Goal: Find specific page/section: Find specific page/section

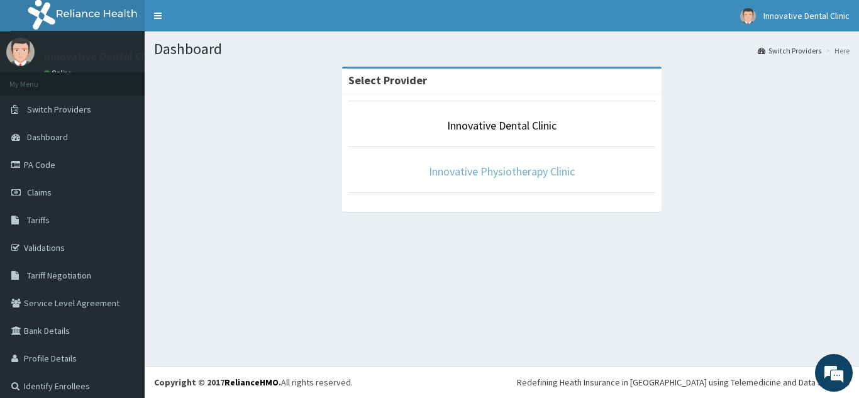
click at [516, 173] on link "Innovative Physiotherapy Clinic" at bounding box center [502, 171] width 146 height 14
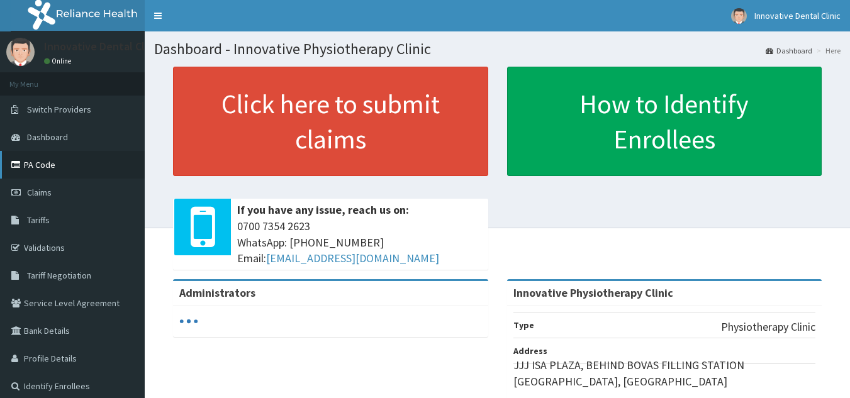
click at [40, 171] on link "PA Code" at bounding box center [72, 165] width 145 height 28
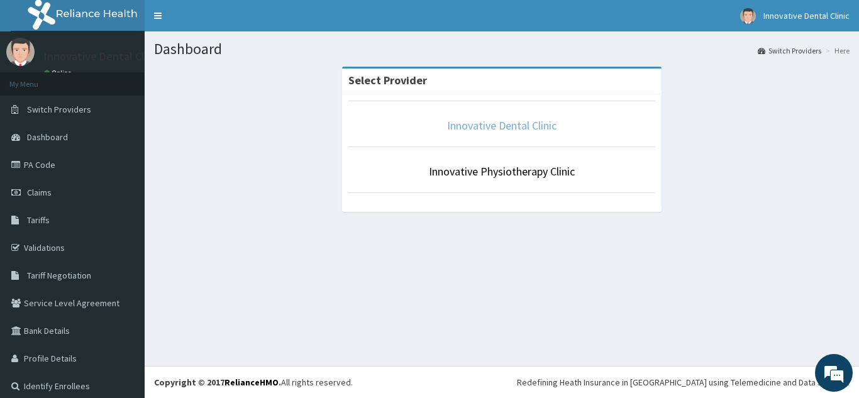
click at [508, 130] on link "Innovative Dental Clinic" at bounding box center [501, 125] width 109 height 14
